Goal: Information Seeking & Learning: Learn about a topic

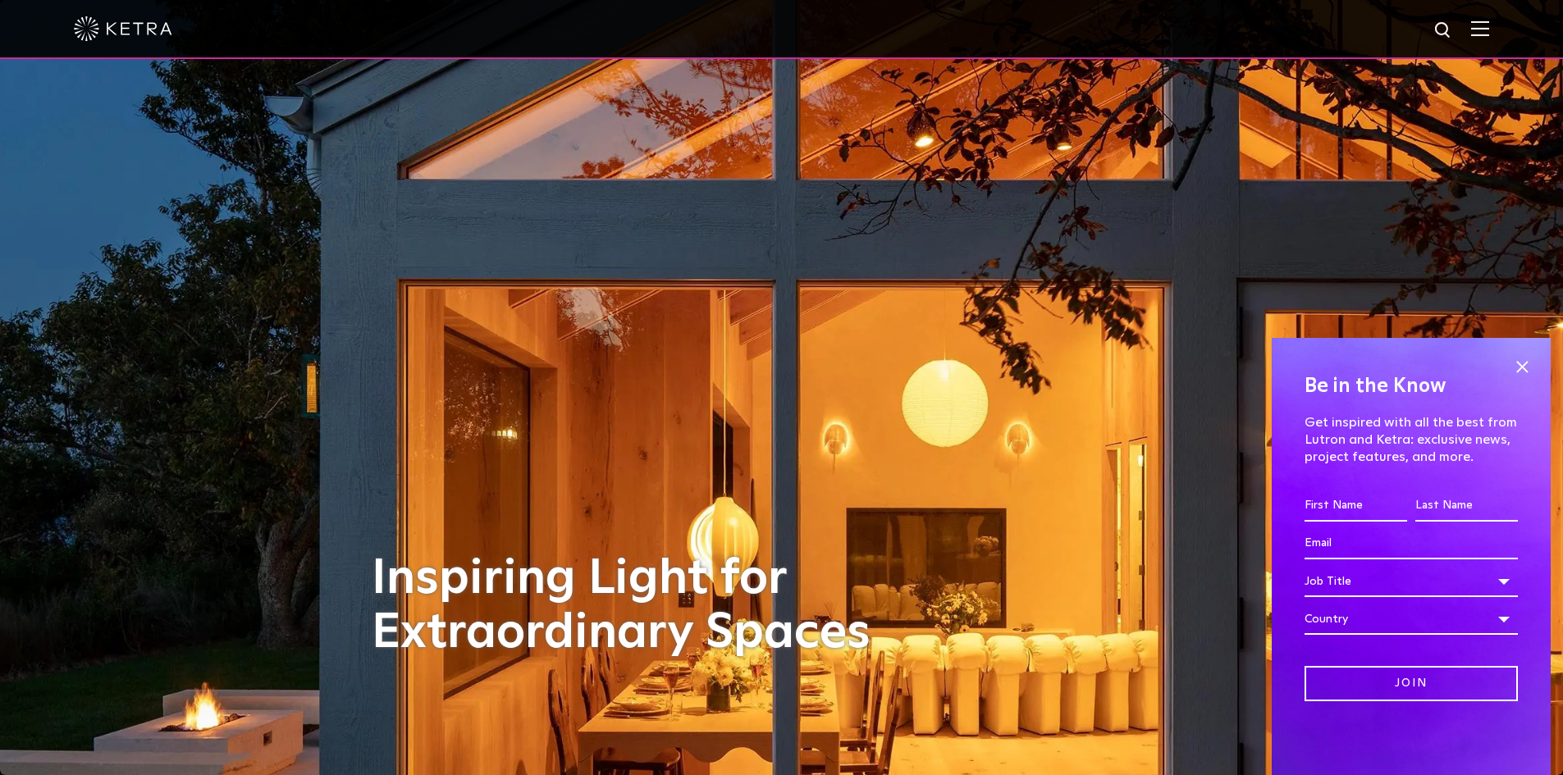
click at [1454, 27] on img at bounding box center [1444, 31] width 21 height 21
type input "ketra D2"
click at [1392, 18] on button "Search" at bounding box center [1404, 30] width 25 height 25
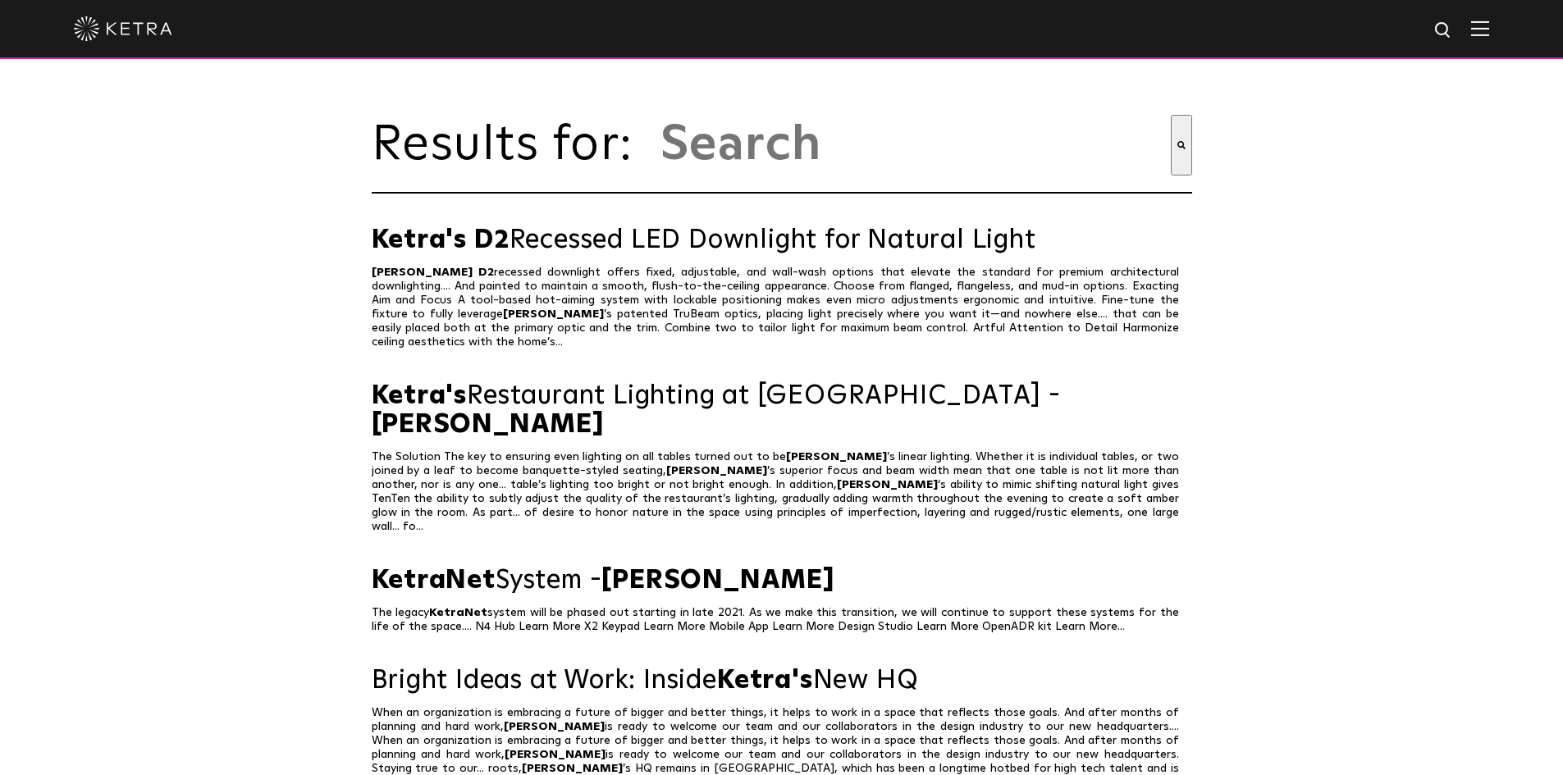
type input "ketra d2"
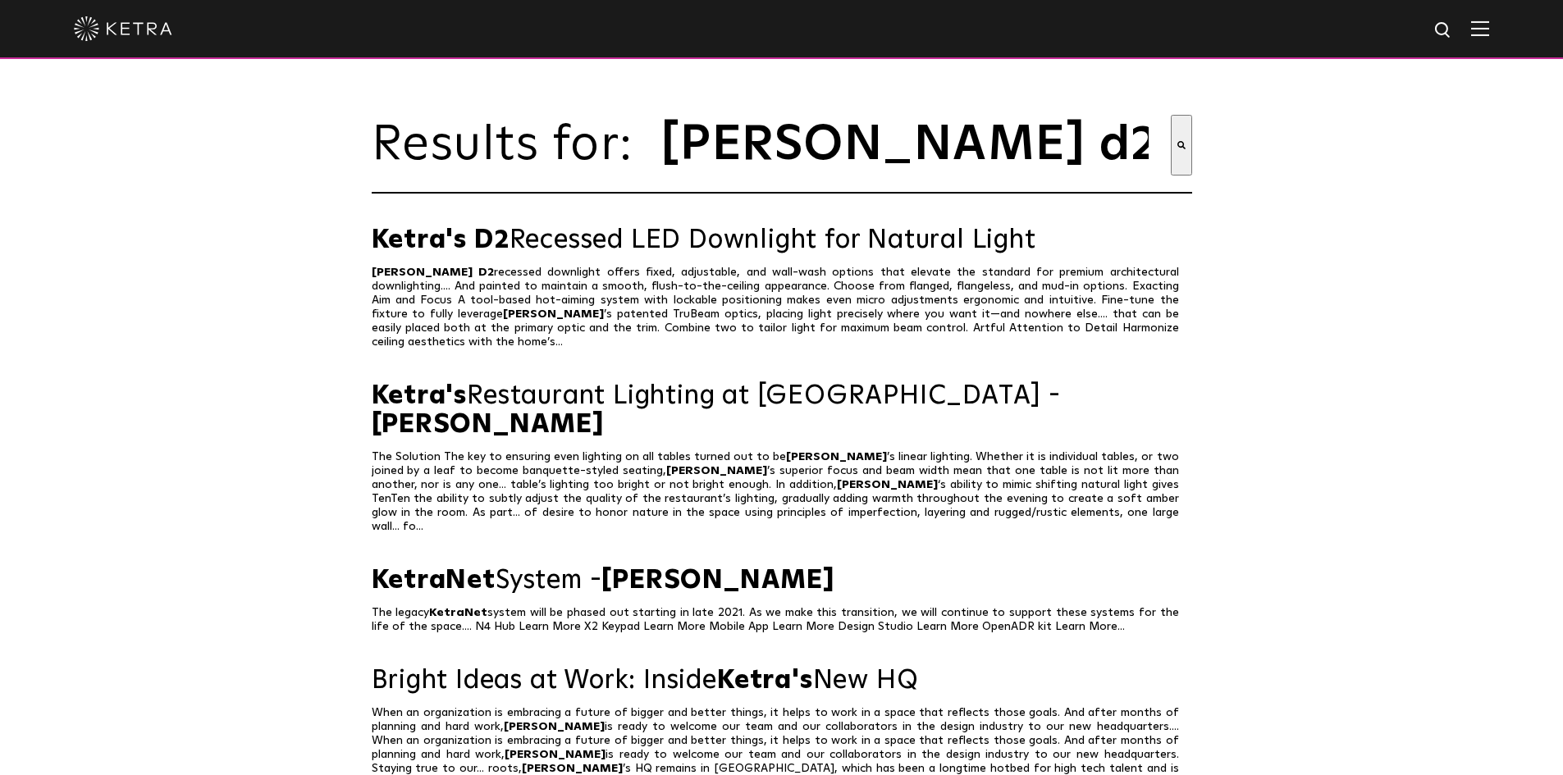
click at [1187, 152] on button "Search" at bounding box center [1181, 145] width 21 height 61
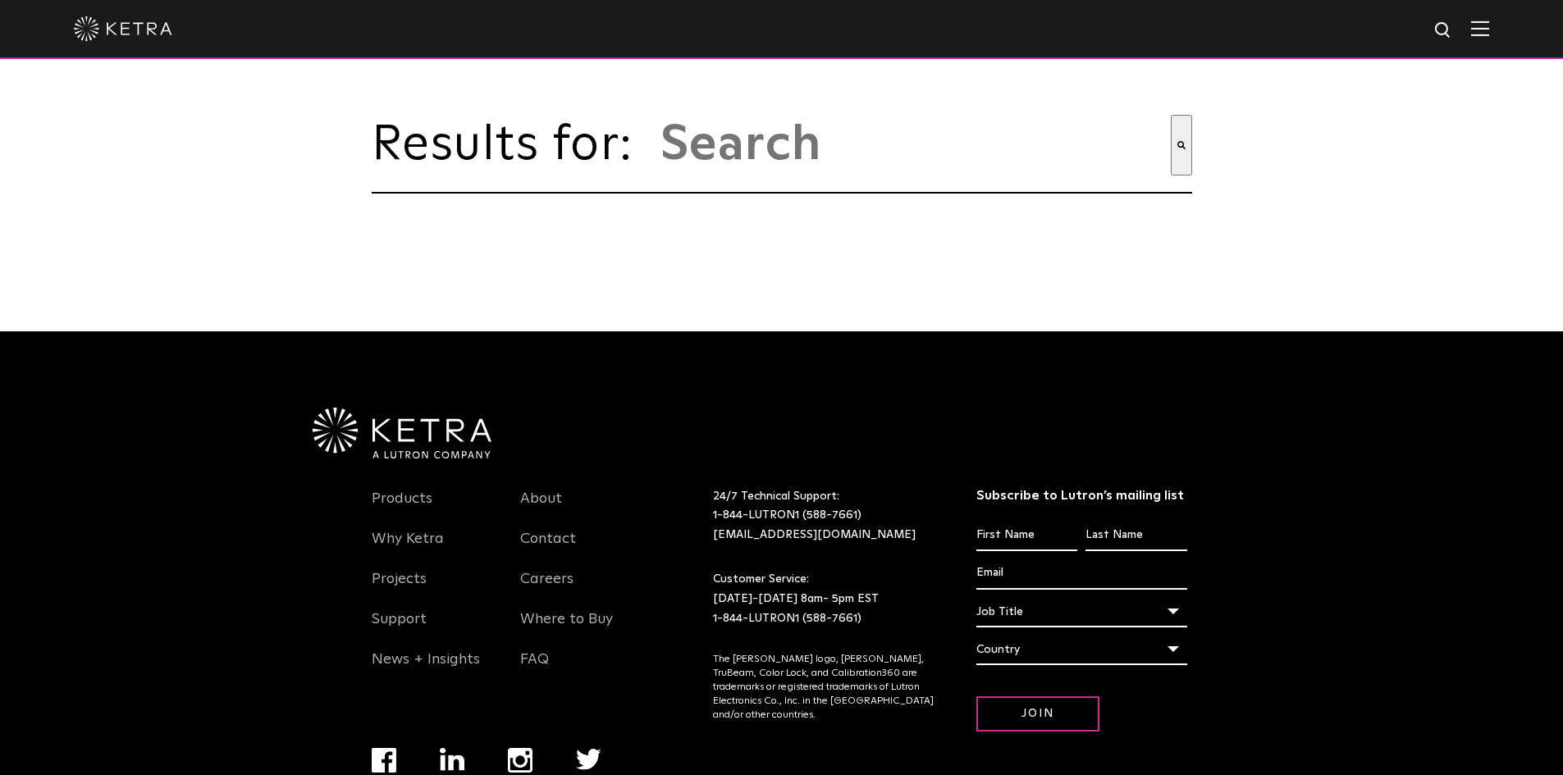
click at [984, 161] on input "This is a search field with an auto-suggest feature attached." at bounding box center [915, 145] width 512 height 61
type input "W"
type input "HW-D2"
click at [1171, 115] on button "Search" at bounding box center [1181, 145] width 21 height 61
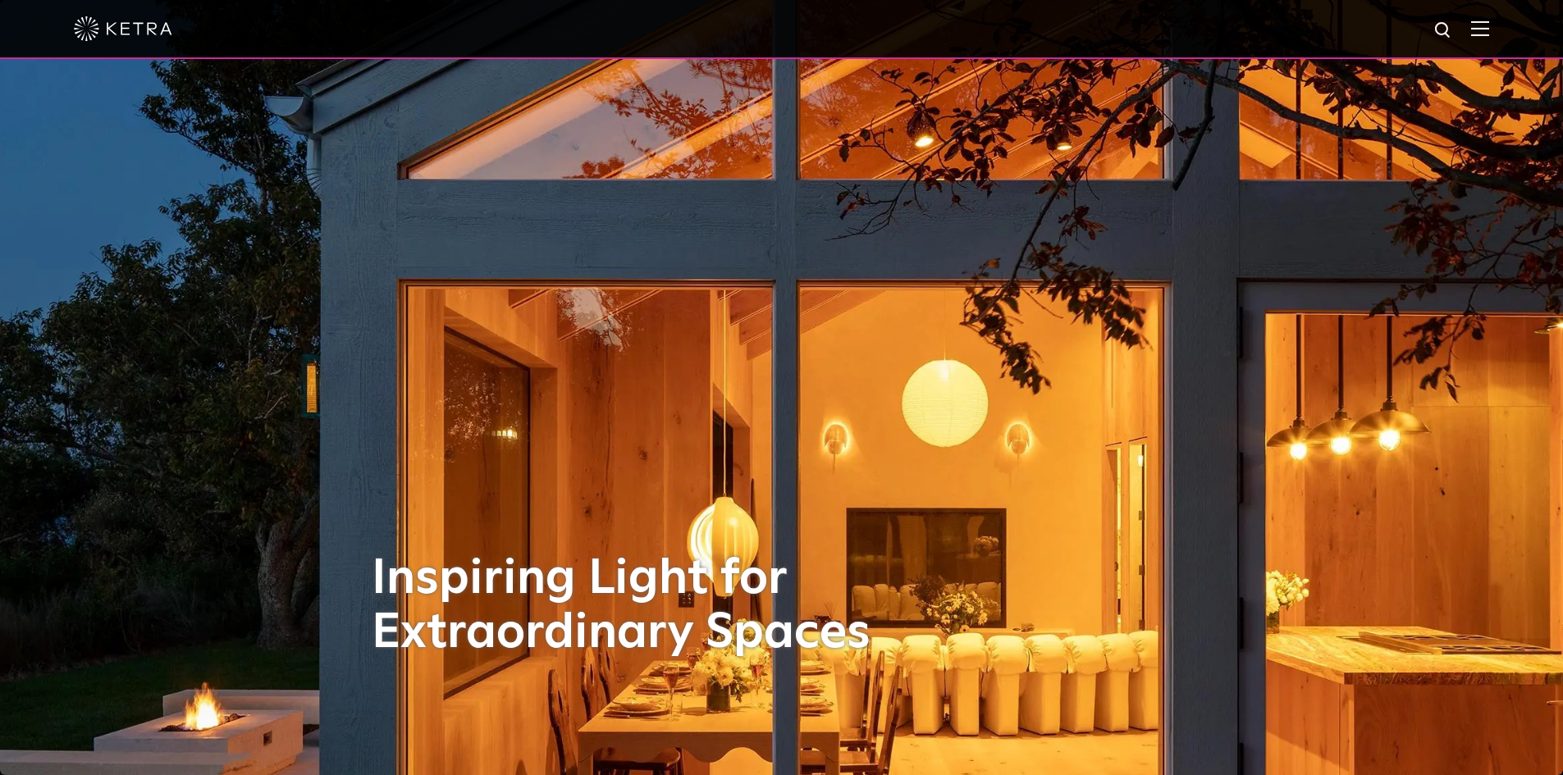
click at [1489, 23] on img at bounding box center [1480, 29] width 18 height 16
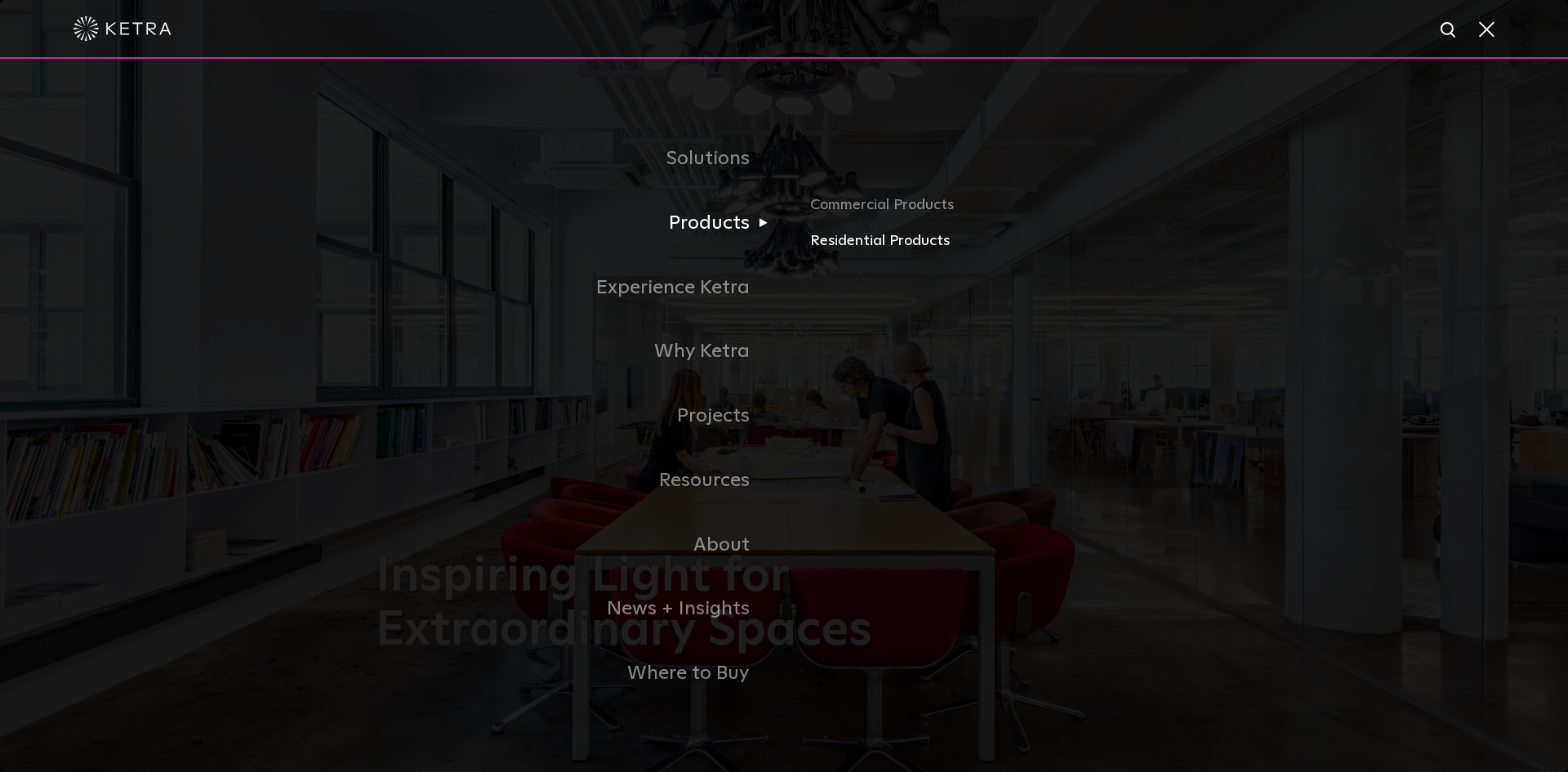
click at [870, 244] on link "Residential Products" at bounding box center [1002, 242] width 382 height 24
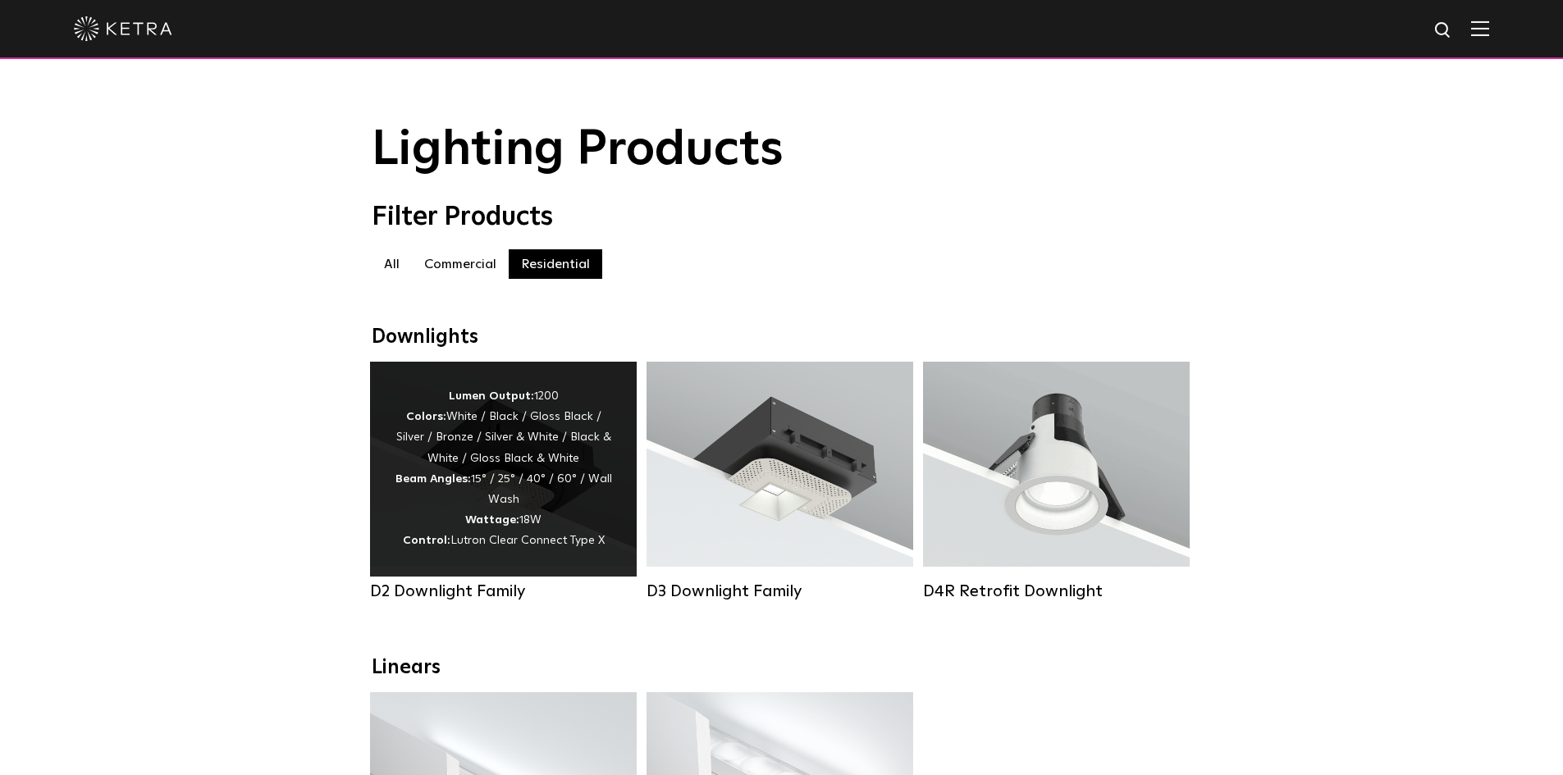
click at [611, 405] on div "Lumen Output: 1200 Colors: White / Black / Gloss Black / Silver / Bronze / Silv…" at bounding box center [503, 469] width 217 height 166
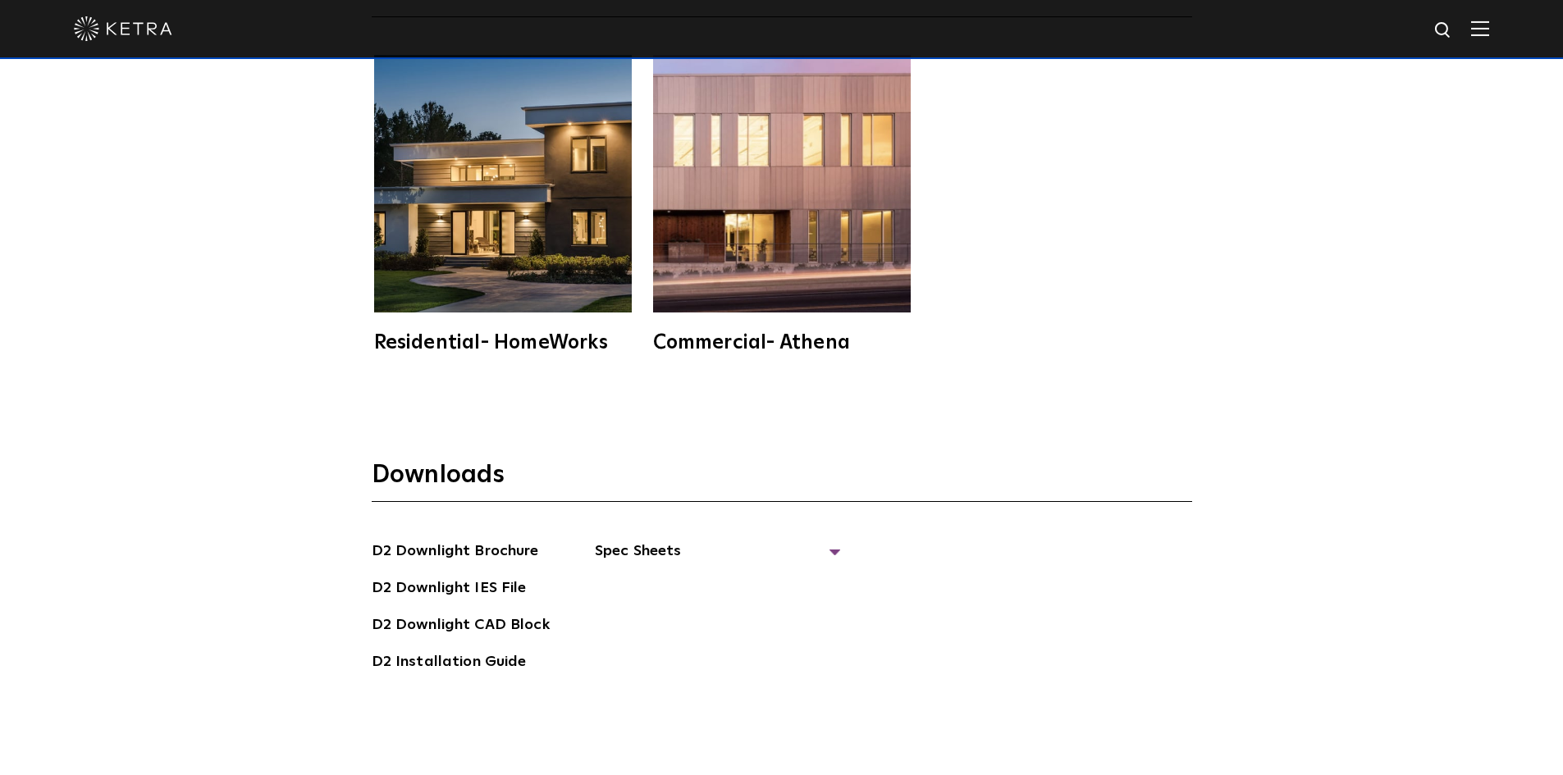
scroll to position [4595, 0]
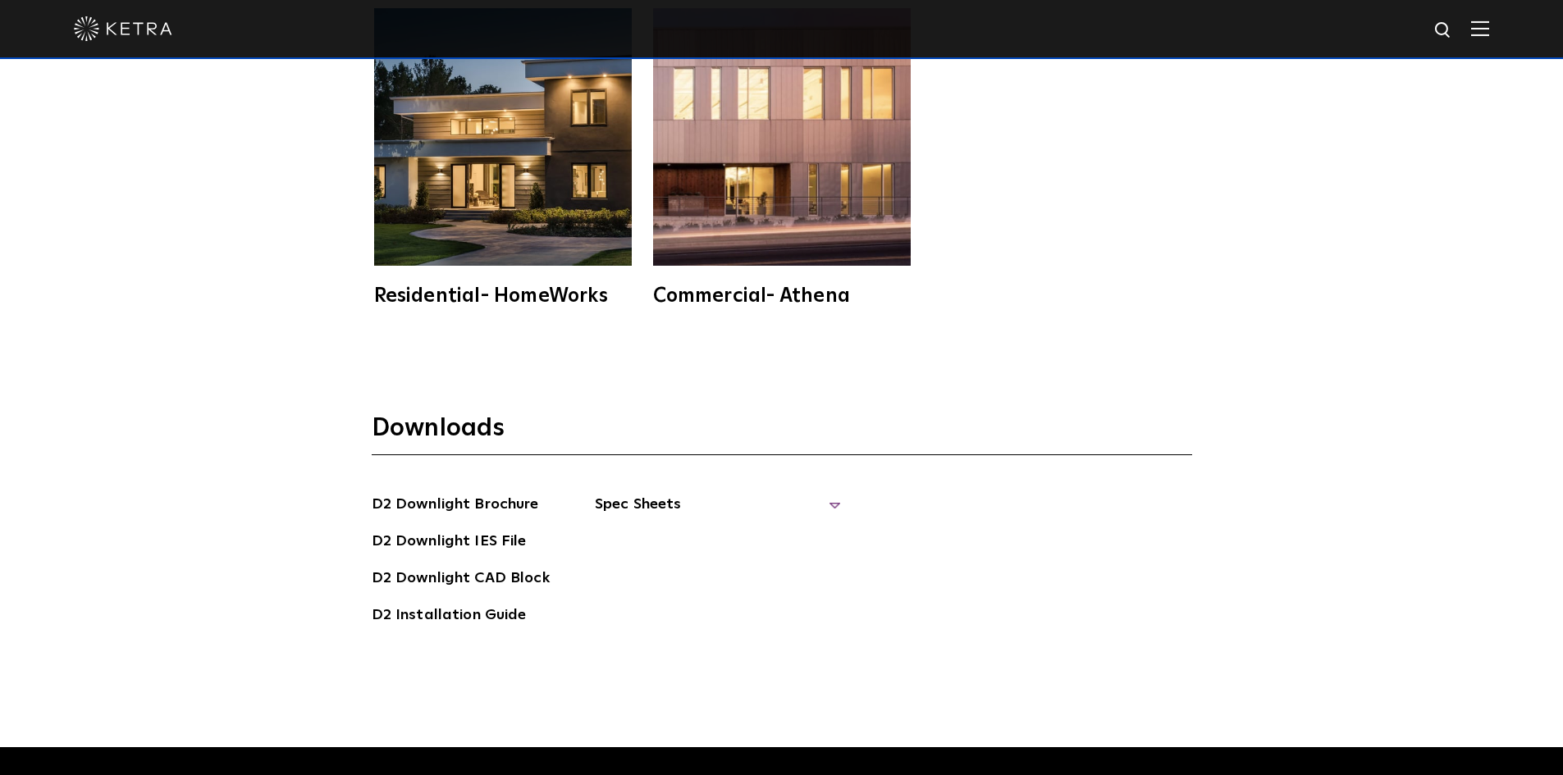
click at [655, 493] on span "Spec Sheets" at bounding box center [718, 511] width 246 height 36
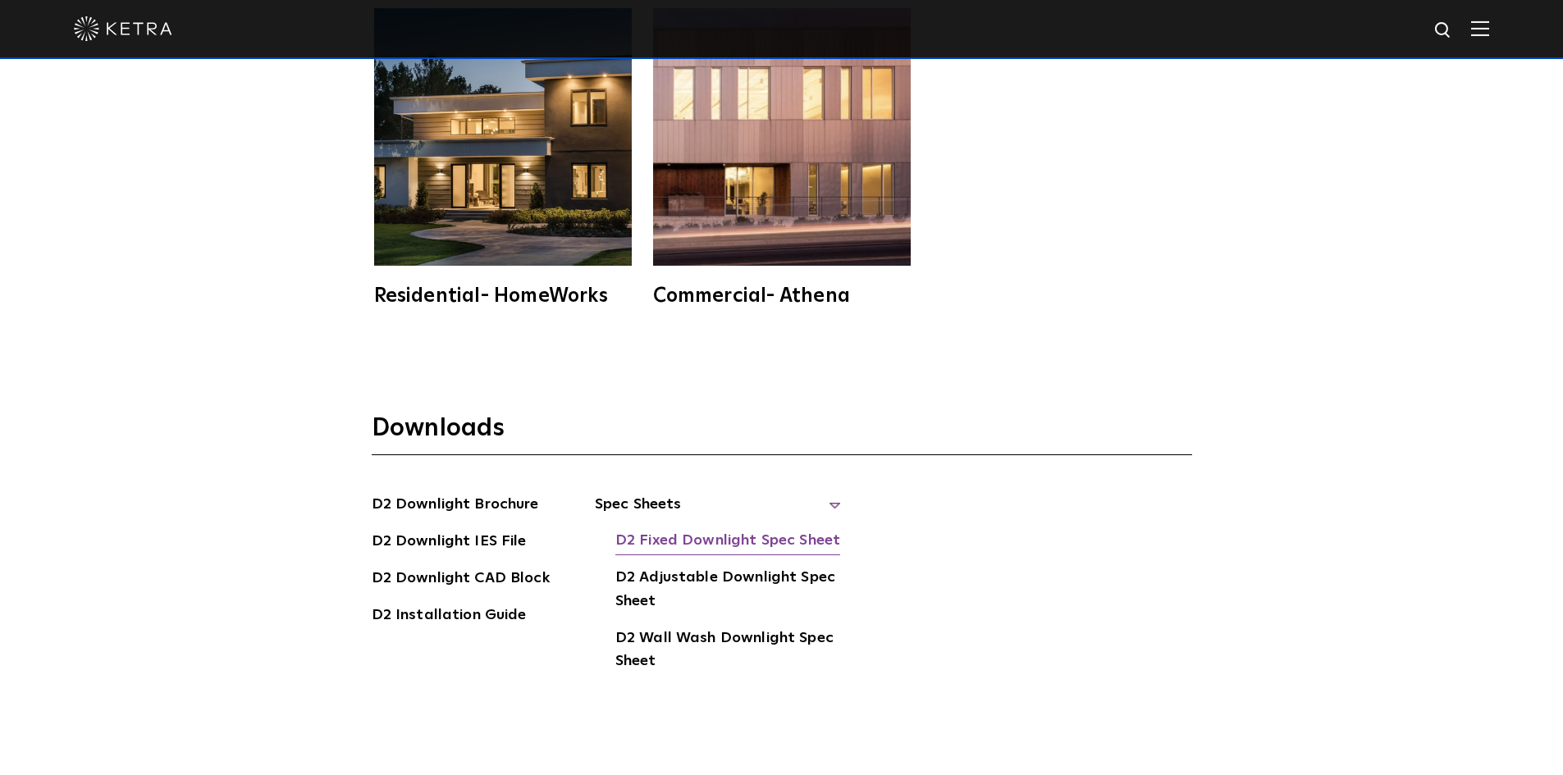
click at [668, 529] on link "D2 Fixed Downlight Spec Sheet" at bounding box center [727, 542] width 225 height 26
click at [730, 566] on link "D2 Adjustable Downlight Spec Sheet" at bounding box center [728, 591] width 226 height 50
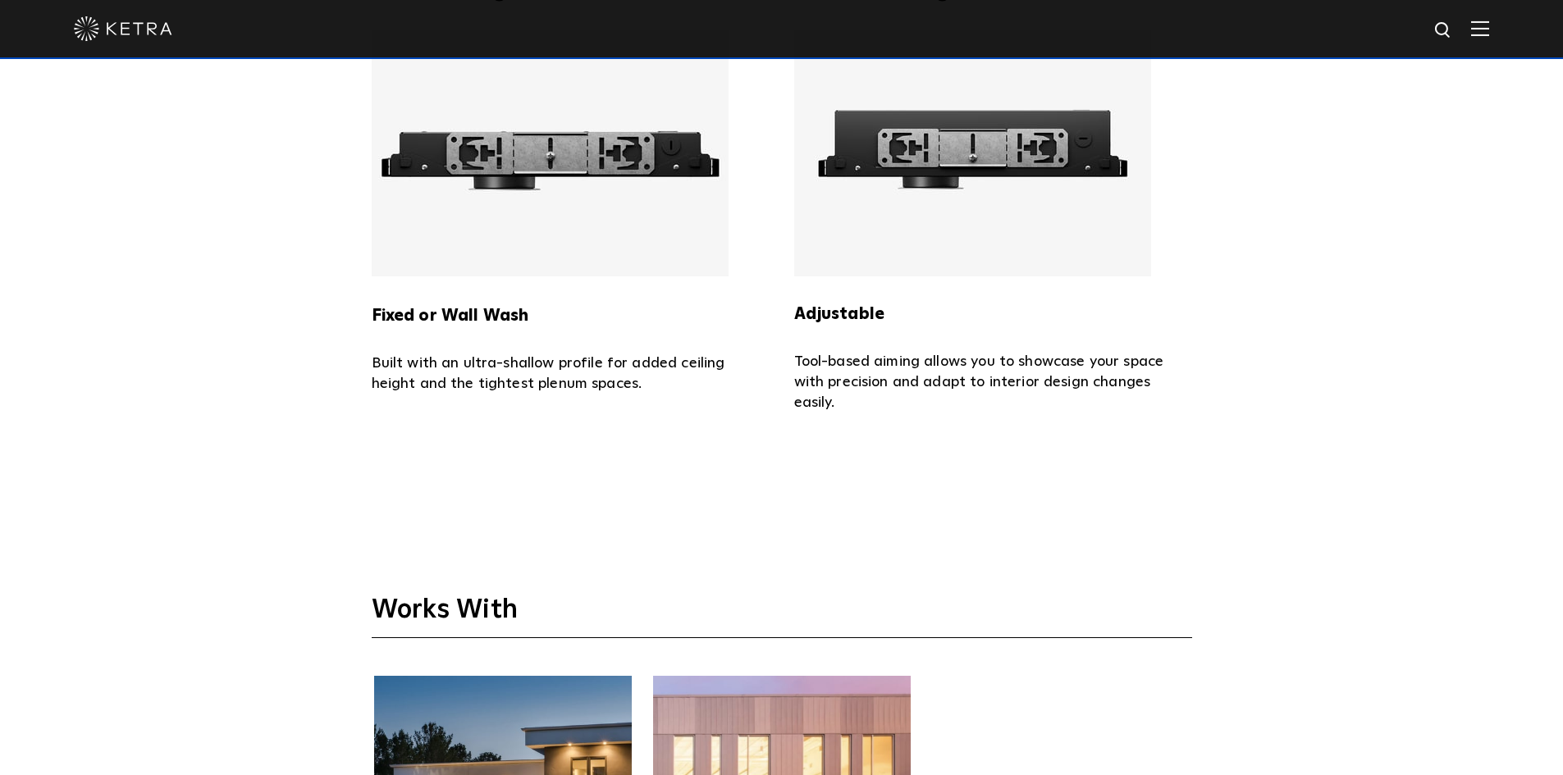
scroll to position [3693, 0]
